Goal: Task Accomplishment & Management: Use online tool/utility

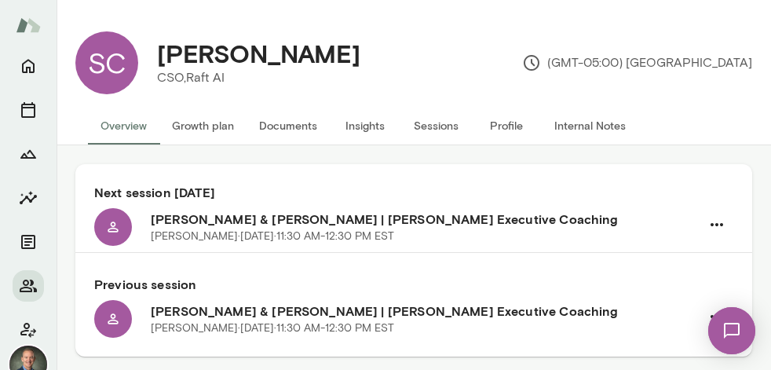
click at [359, 113] on button "Insights" at bounding box center [365, 126] width 71 height 38
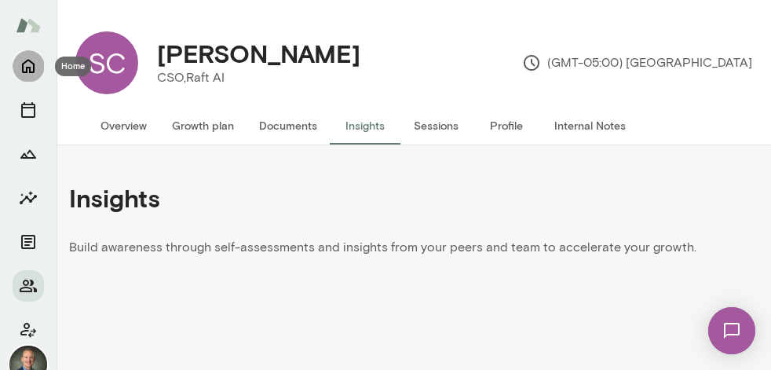
click at [24, 67] on icon "Home" at bounding box center [28, 66] width 19 height 19
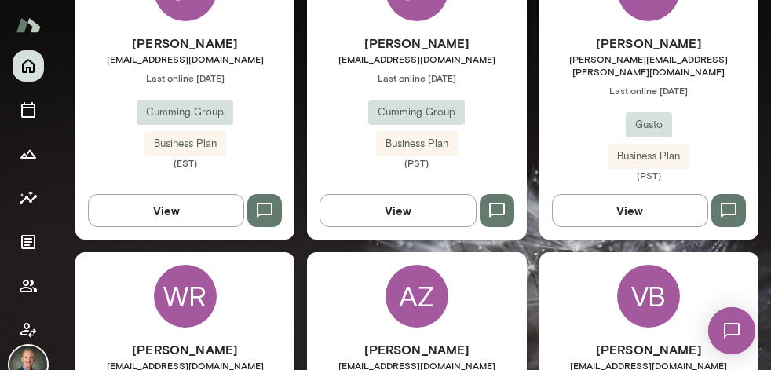
scroll to position [547, 0]
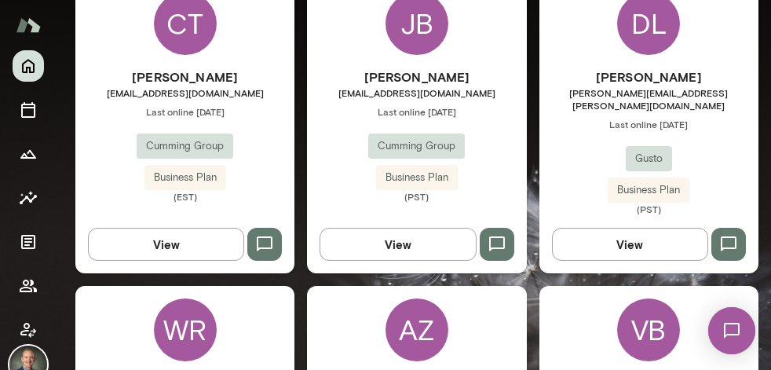
click at [586, 136] on div "[PERSON_NAME] [PERSON_NAME][EMAIL_ADDRESS][PERSON_NAME][DOMAIN_NAME] Last onlin…" at bounding box center [648, 141] width 219 height 148
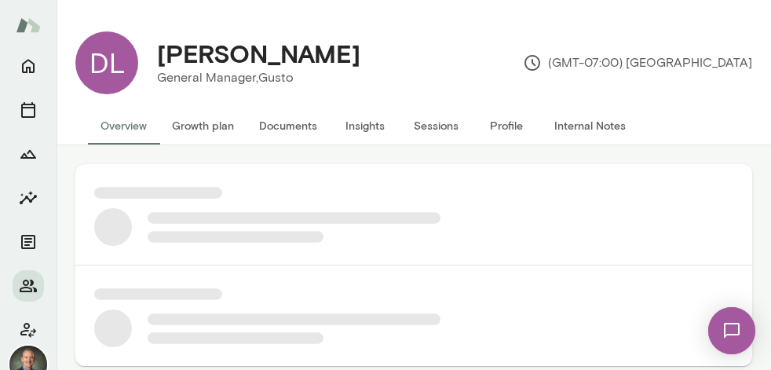
click at [358, 176] on div at bounding box center [413, 265] width 676 height 202
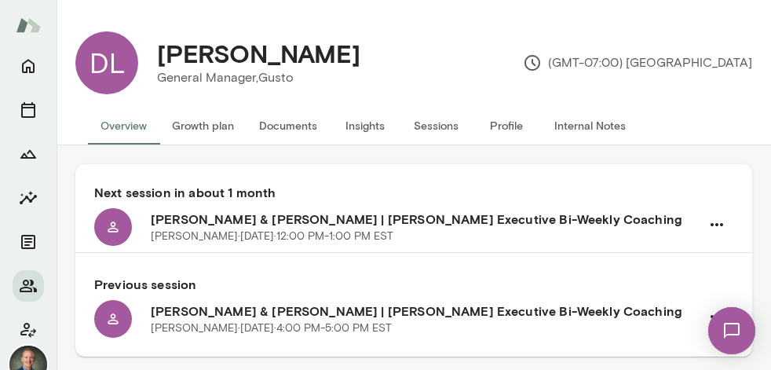
click at [305, 129] on button "Documents" at bounding box center [287, 126] width 83 height 38
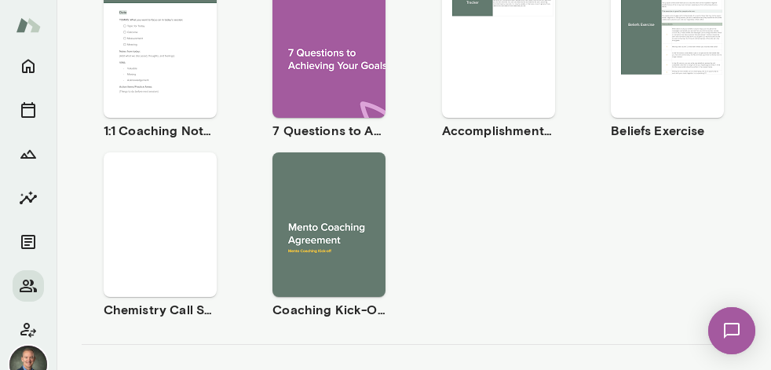
scroll to position [336, 0]
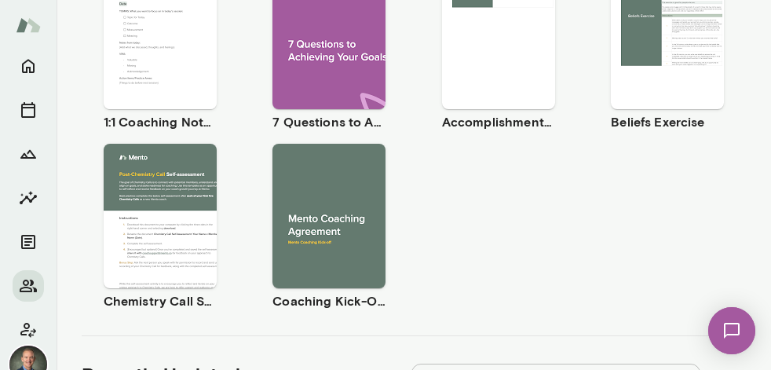
click at [170, 27] on span "Use template" at bounding box center [168, 23] width 57 height 13
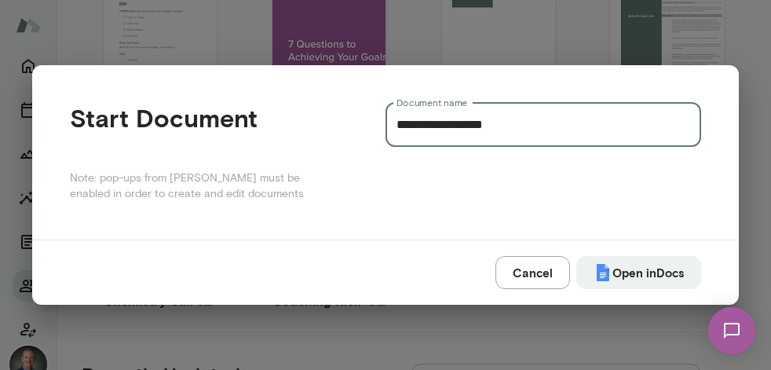
click at [530, 131] on input "**********" at bounding box center [542, 125] width 315 height 44
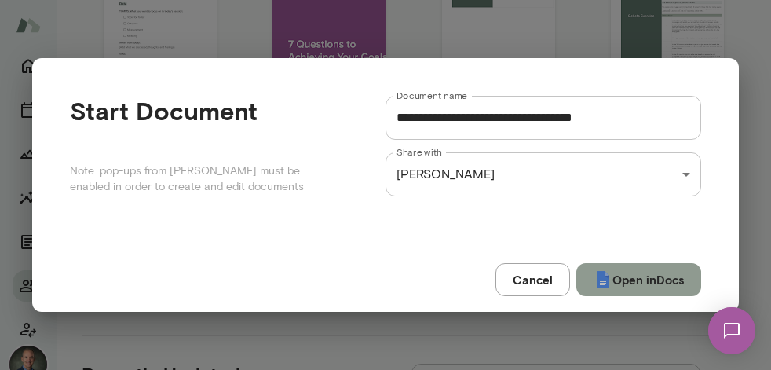
click at [649, 282] on button "Open in Docs" at bounding box center [638, 279] width 125 height 33
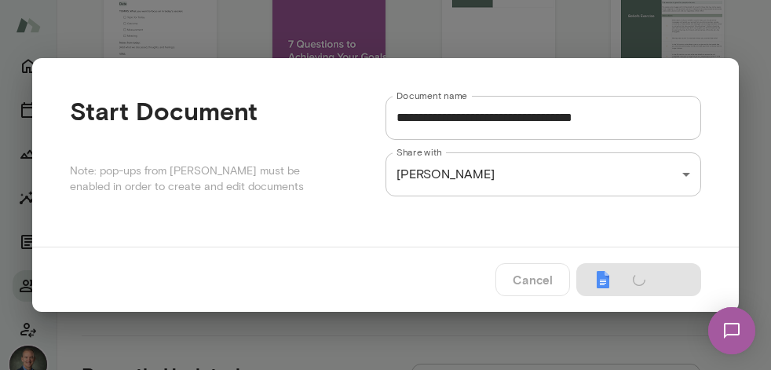
type input "**********"
